Goal: Information Seeking & Learning: Learn about a topic

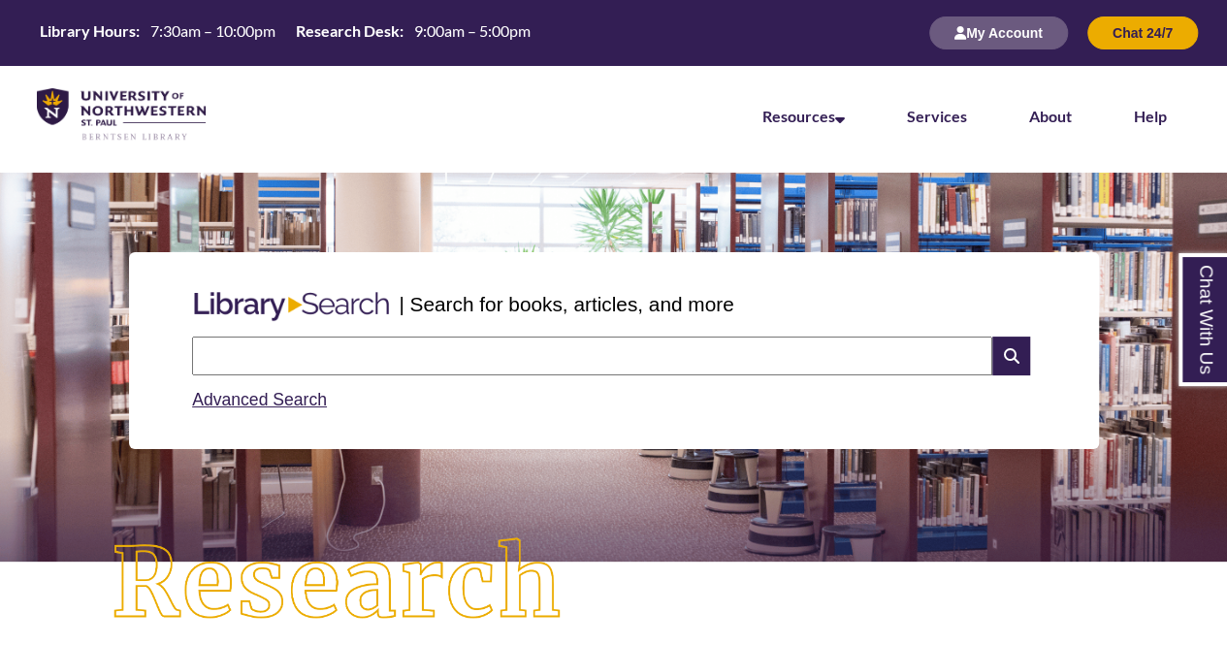
click at [546, 350] on input "text" at bounding box center [592, 355] width 800 height 39
type input "*****"
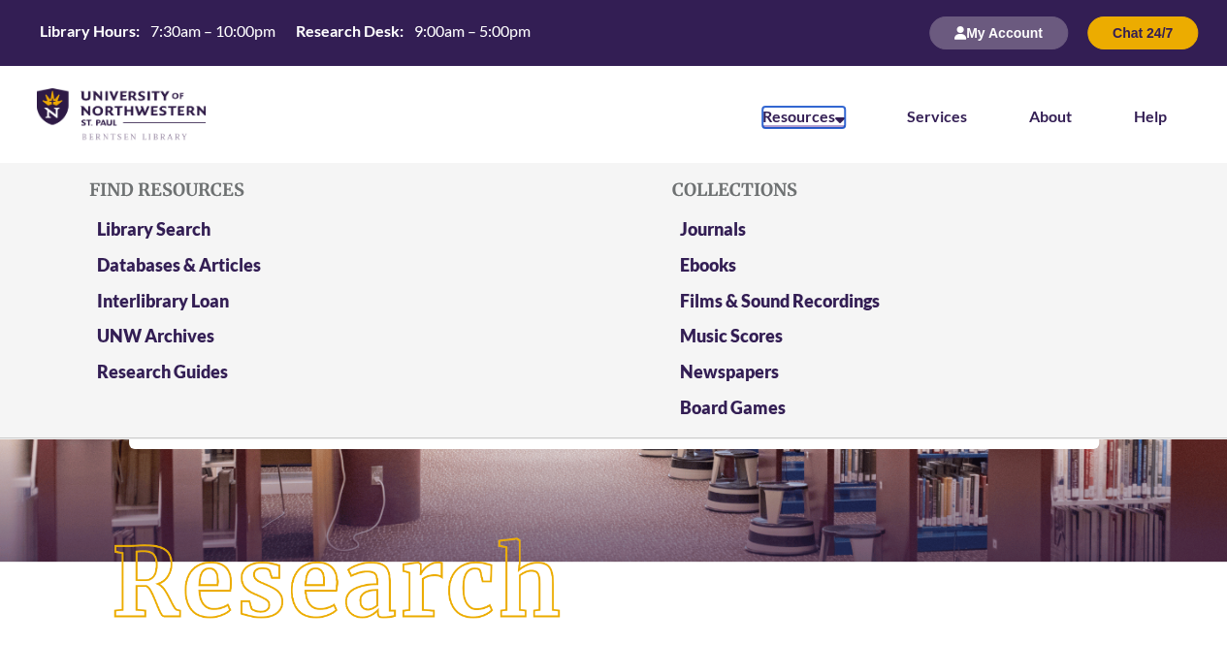
click at [829, 120] on link "Resources" at bounding box center [803, 117] width 82 height 21
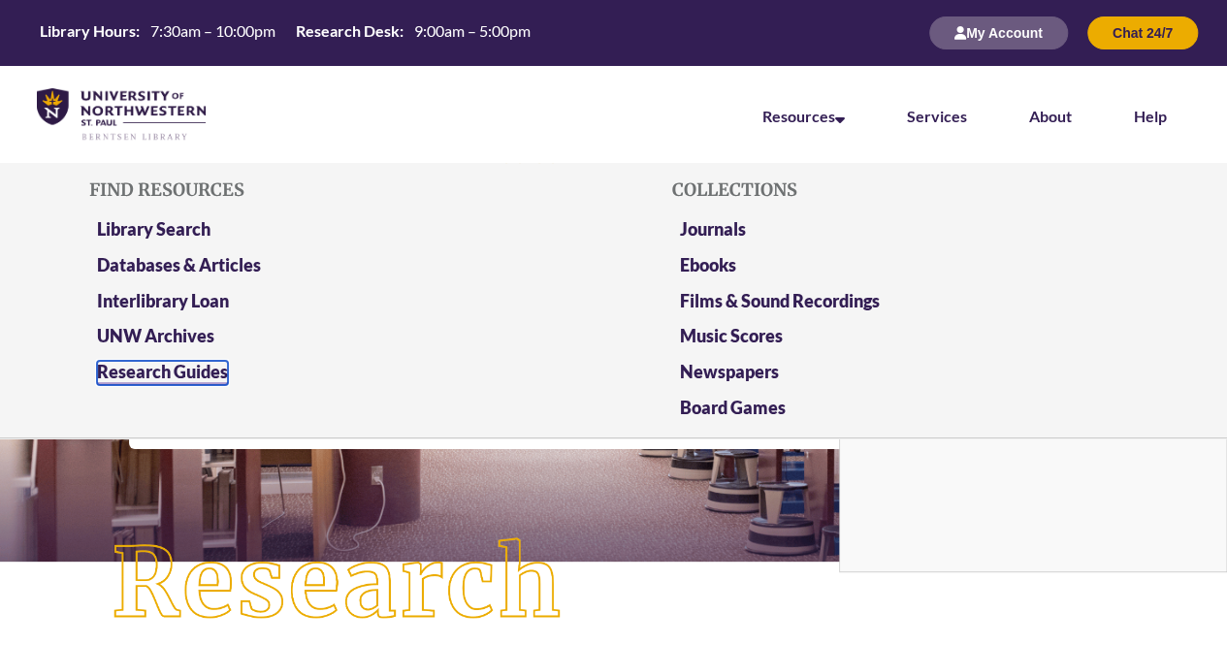
click at [175, 371] on link "Research Guides" at bounding box center [162, 373] width 131 height 24
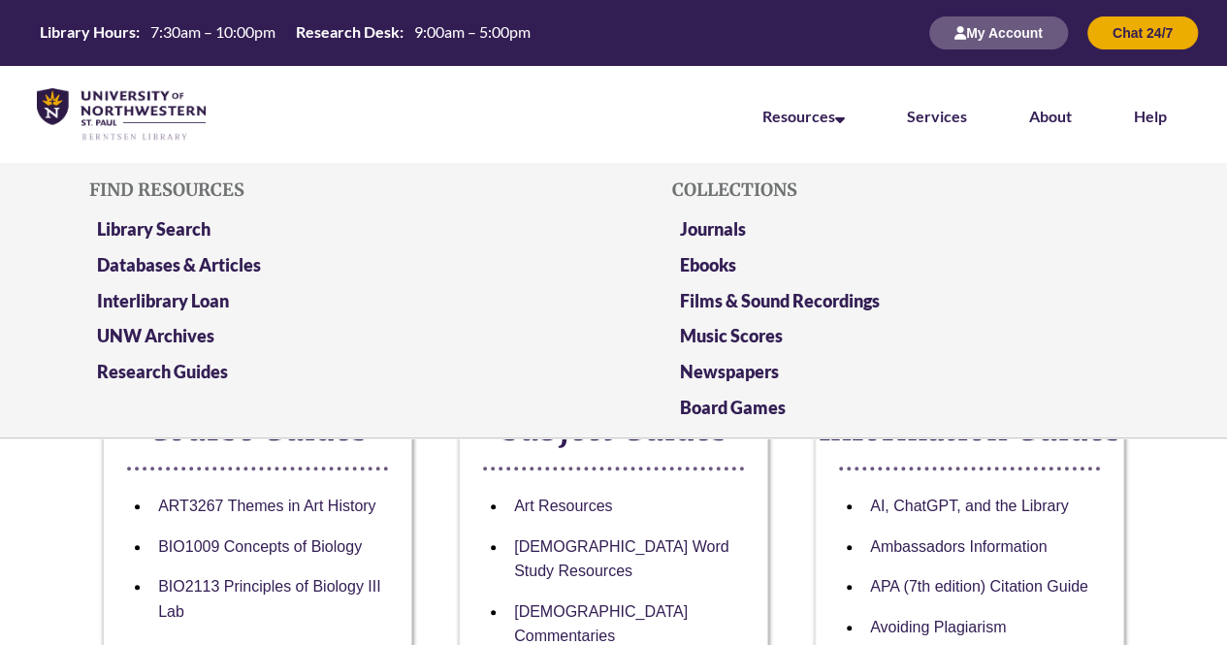
click at [805, 132] on li "Resources Find Resources Library Search Databases & Articles Interlibrary Loan …" at bounding box center [803, 114] width 144 height 97
click at [168, 277] on li "Databases & Articles" at bounding box center [321, 269] width 465 height 36
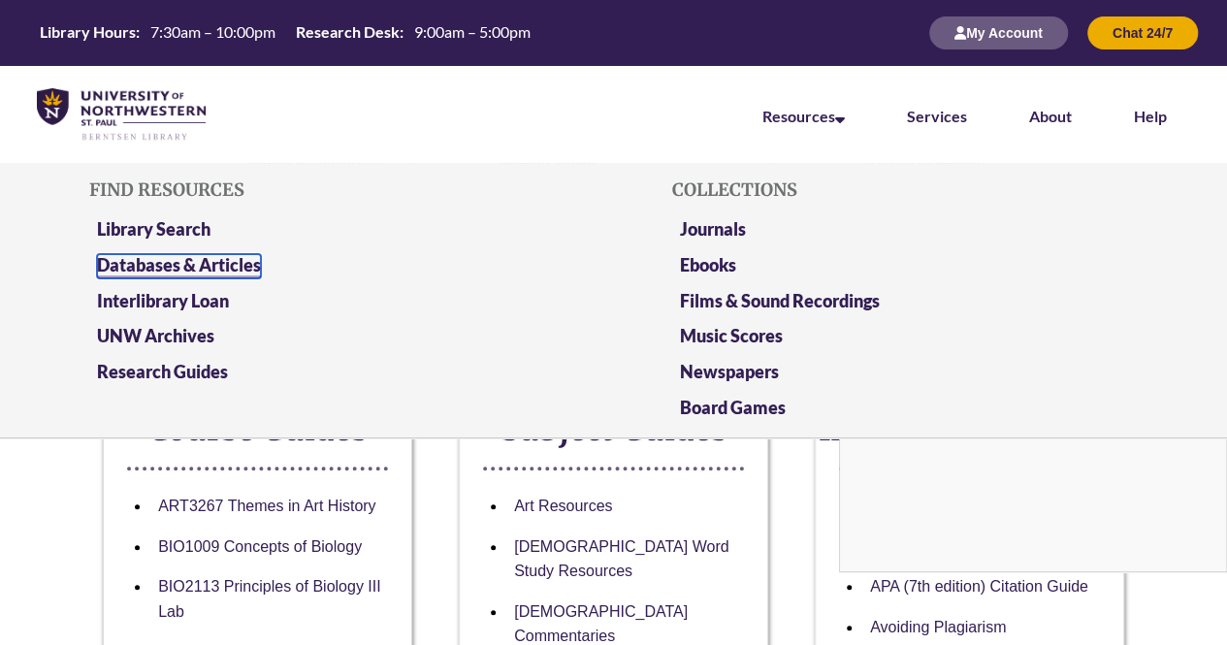
click at [165, 257] on link "Databases & Articles" at bounding box center [179, 266] width 164 height 24
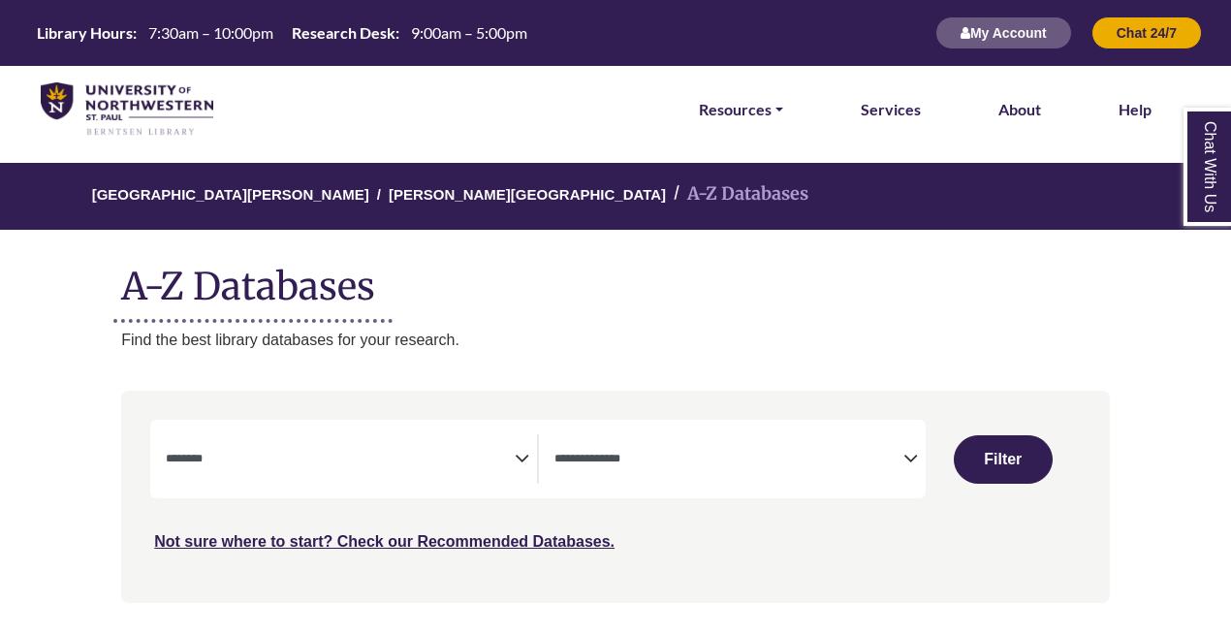
select select "Database Subject Filter"
select select "Database Types Filter"
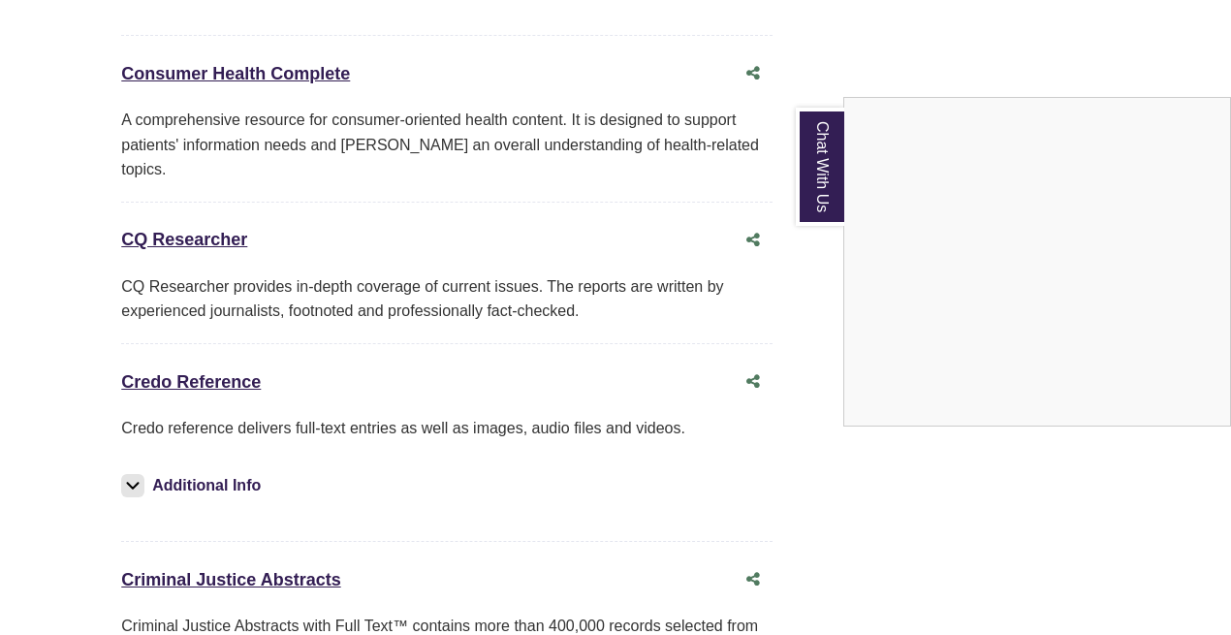
scroll to position [4857, 0]
click at [202, 299] on div "Chat With Us" at bounding box center [615, 317] width 1231 height 635
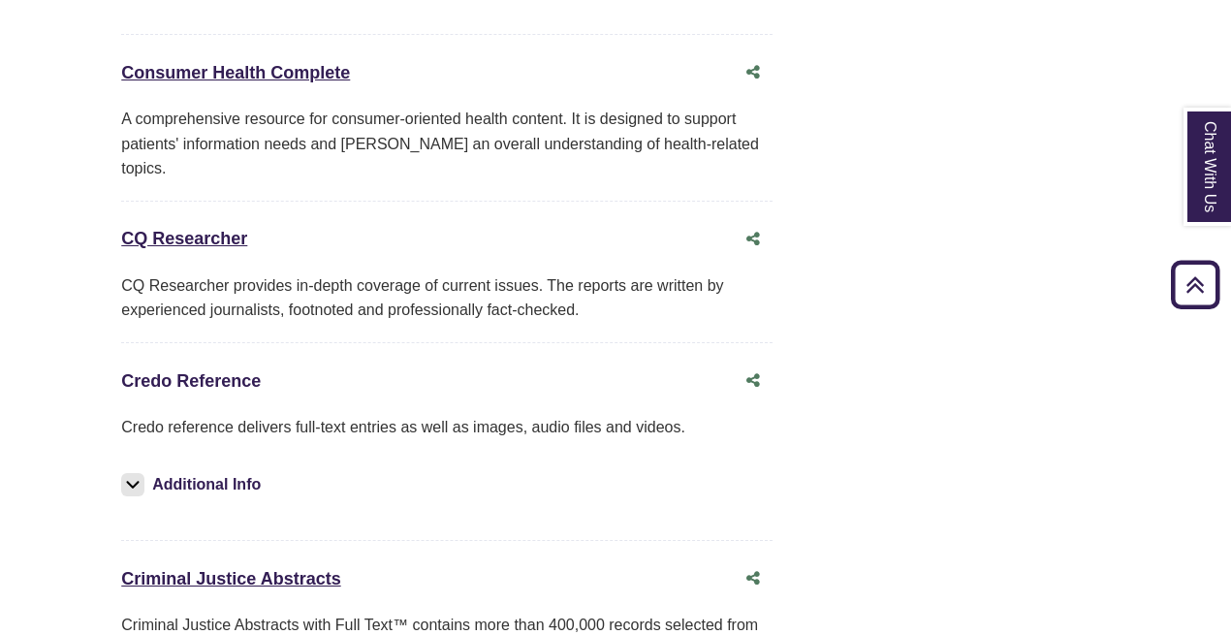
click at [192, 371] on link "Credo Reference This link opens in a new window" at bounding box center [191, 380] width 140 height 19
